Goal: Task Accomplishment & Management: Manage account settings

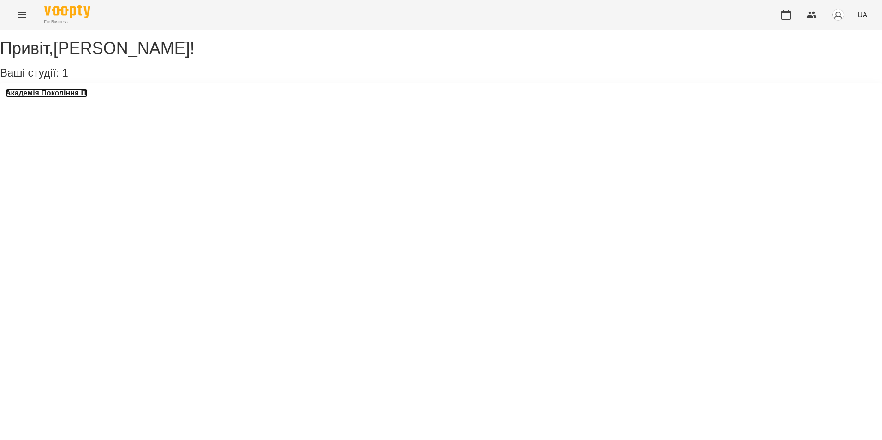
click at [73, 97] on h3 "Академія Покоління ІТ" at bounding box center [47, 93] width 82 height 8
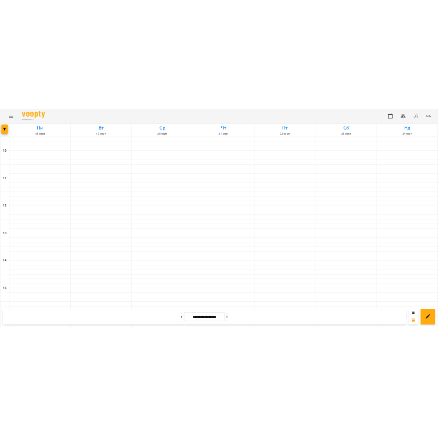
scroll to position [378, 0]
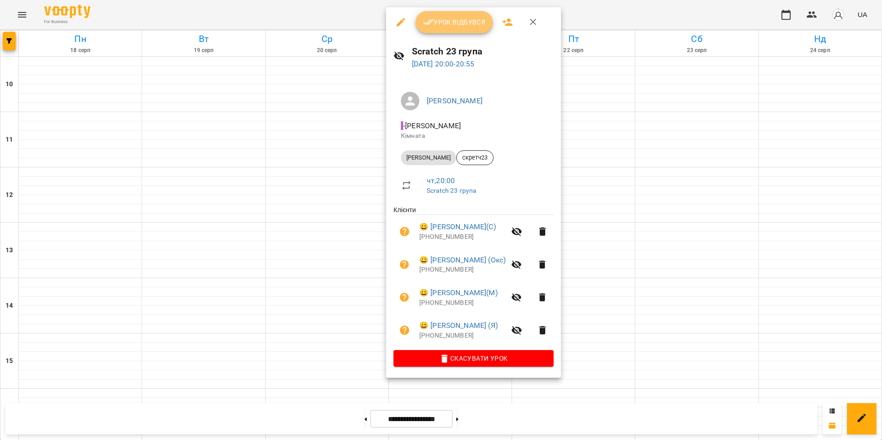
click at [464, 18] on span "Урок відбувся" at bounding box center [454, 22] width 63 height 11
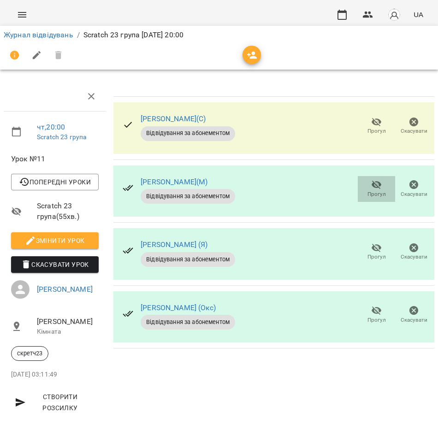
click at [371, 184] on icon "button" at bounding box center [376, 184] width 11 height 11
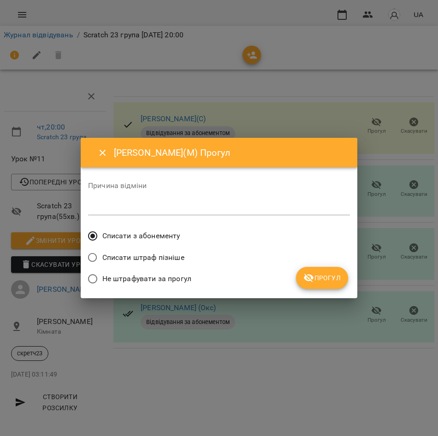
click at [327, 280] on span "Прогул" at bounding box center [322, 278] width 37 height 11
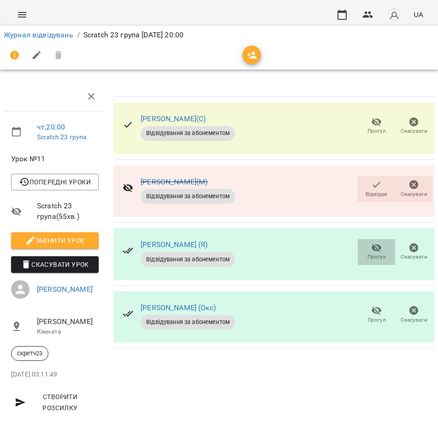
click at [371, 249] on icon "button" at bounding box center [376, 248] width 11 height 11
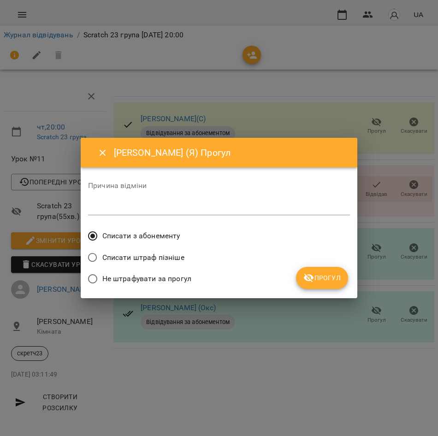
click at [326, 273] on span "Прогул" at bounding box center [322, 278] width 37 height 11
